Goal: Share content

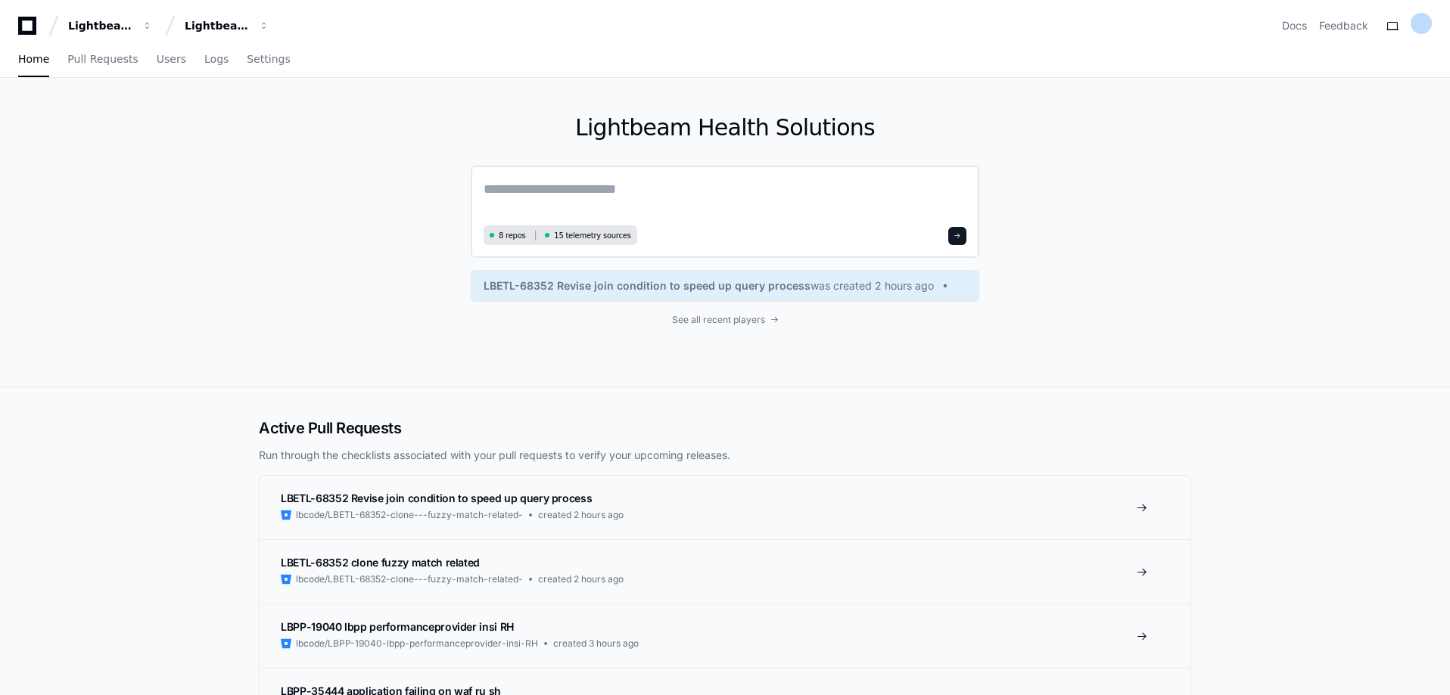
click at [578, 194] on textarea at bounding box center [725, 200] width 483 height 42
type textarea "**********"
click at [955, 234] on span at bounding box center [957, 234] width 8 height 8
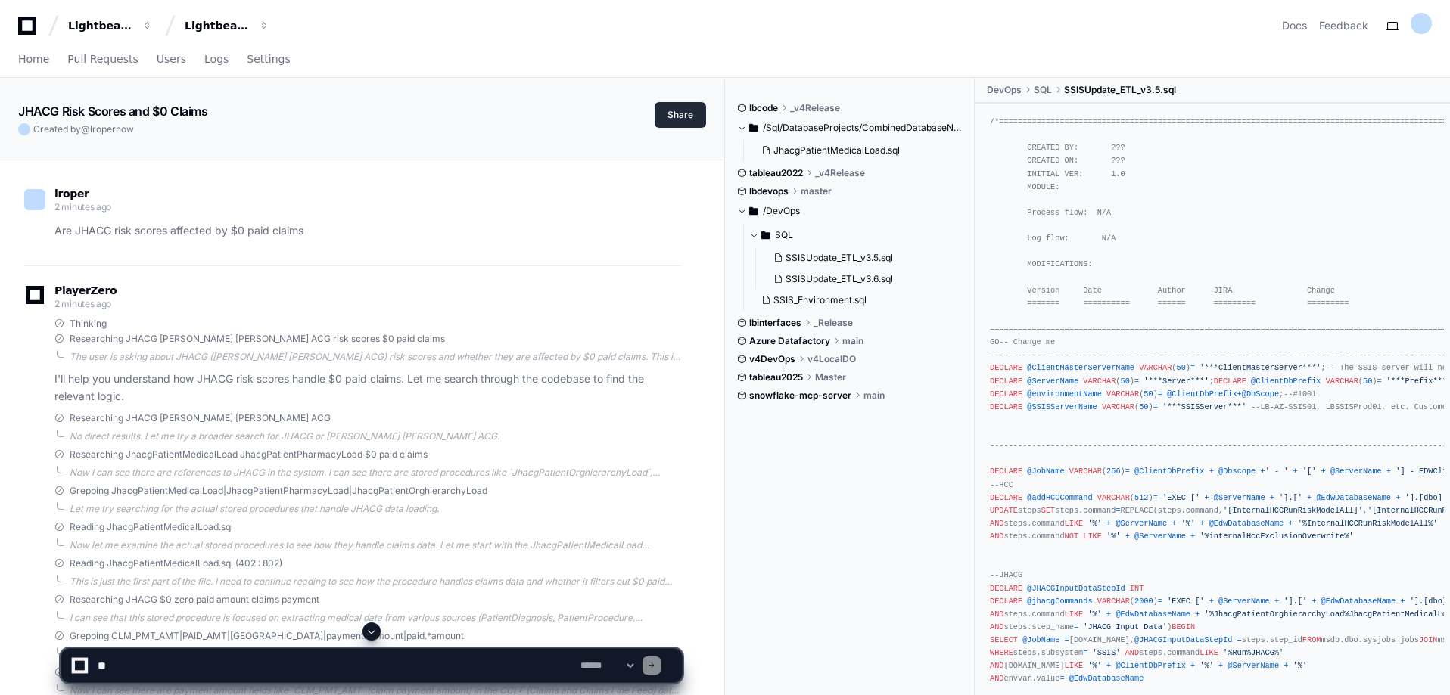
click at [687, 111] on button "Share" at bounding box center [680, 115] width 51 height 26
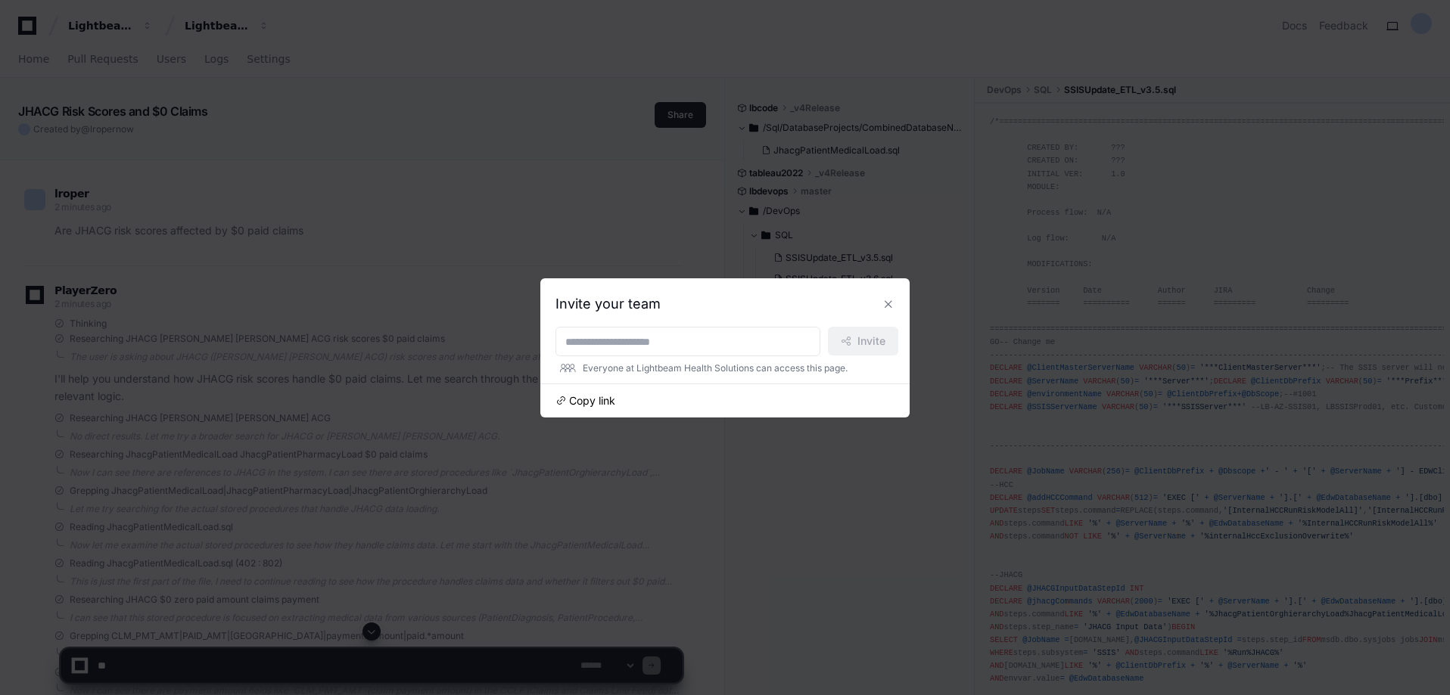
click at [594, 400] on span "Copy link" at bounding box center [592, 400] width 46 height 15
click at [888, 301] on button at bounding box center [888, 304] width 24 height 24
